Goal: Information Seeking & Learning: Learn about a topic

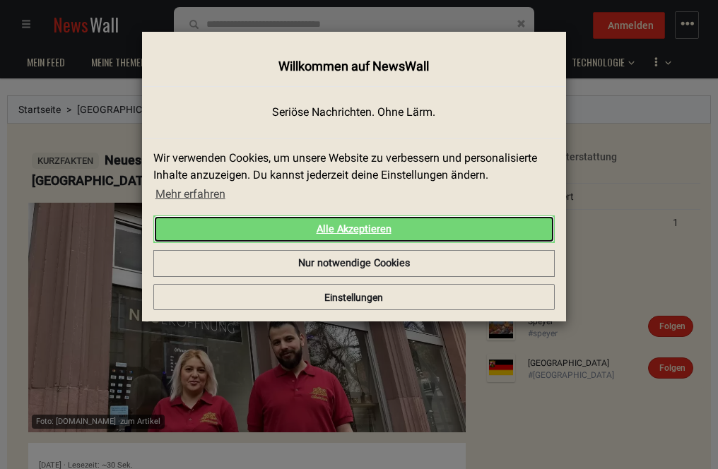
click at [355, 229] on link "Alle Akzeptieren" at bounding box center [353, 230] width 401 height 28
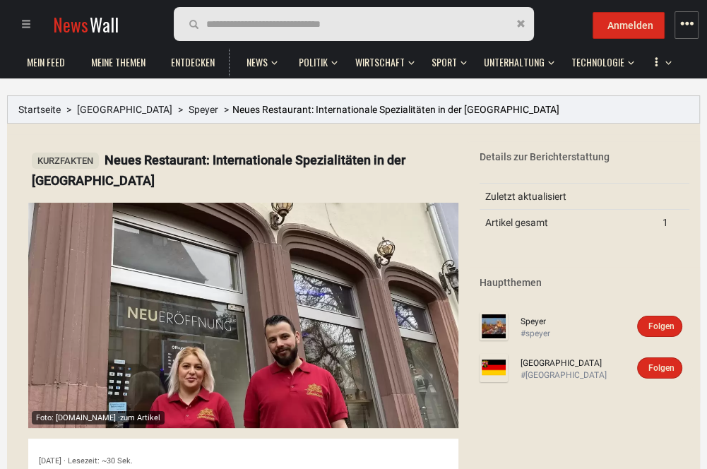
click at [302, 114] on span "Neues Restaurant: Internationale Spezialitäten in der [GEOGRAPHIC_DATA]" at bounding box center [396, 109] width 327 height 11
click at [310, 118] on ol "Startseite [GEOGRAPHIC_DATA] Speyer Neues Restaurant: Internationale Spezialitä…" at bounding box center [353, 109] width 693 height 28
click at [666, 328] on span "Folgen" at bounding box center [662, 327] width 26 height 10
